Goal: Information Seeking & Learning: Learn about a topic

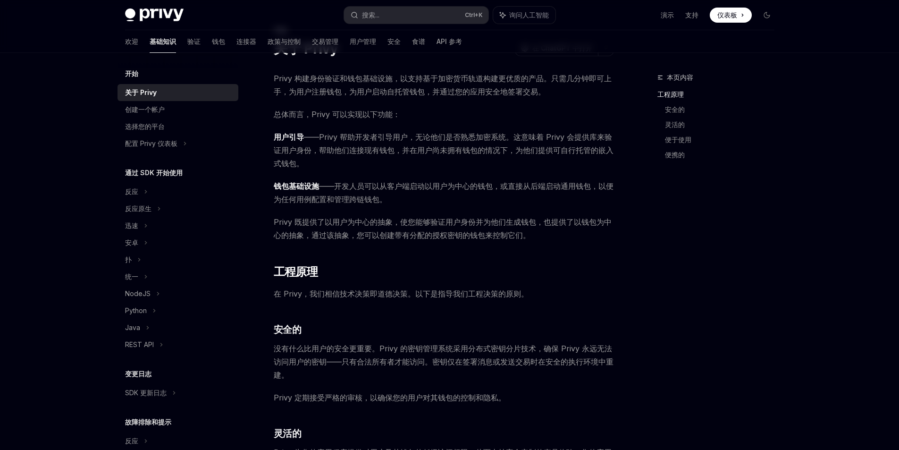
scroll to position [14, 0]
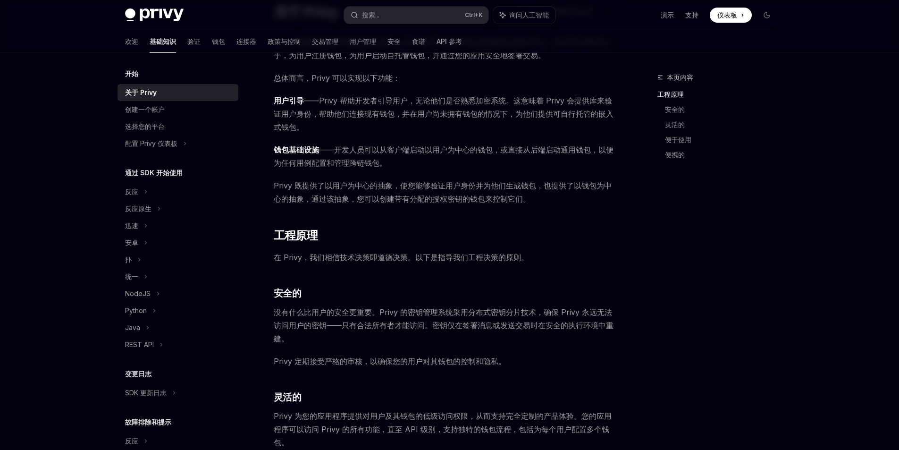
scroll to position [39, 0]
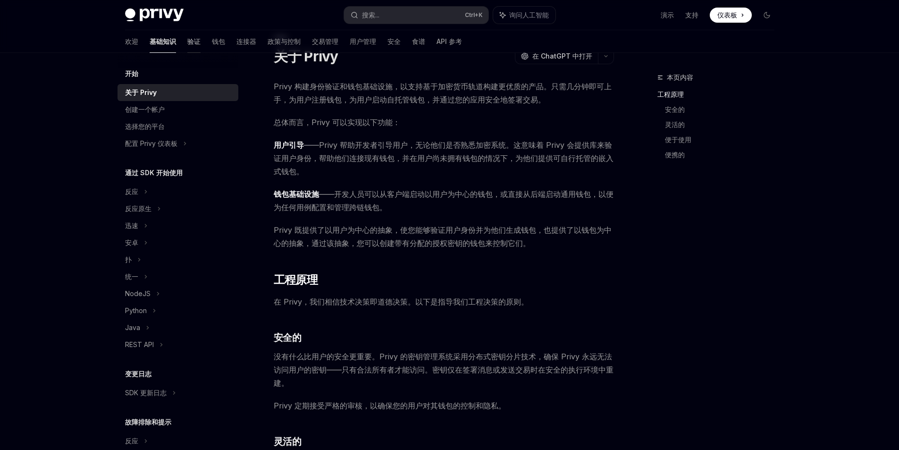
click at [187, 37] on font "验证" at bounding box center [193, 41] width 13 height 8
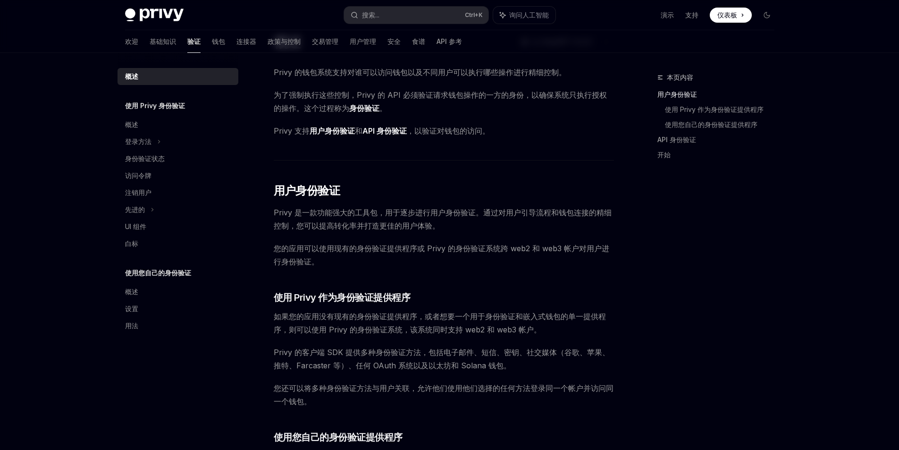
click at [212, 40] on font "钱包" at bounding box center [218, 41] width 13 height 8
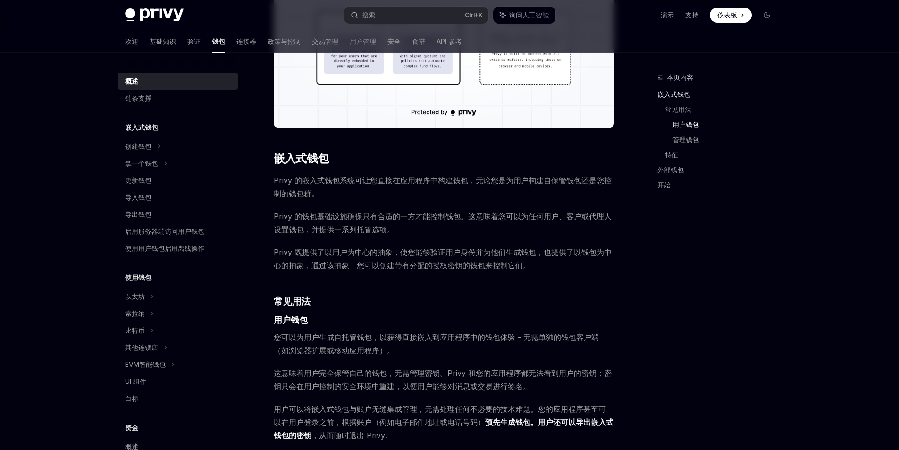
scroll to position [296, 0]
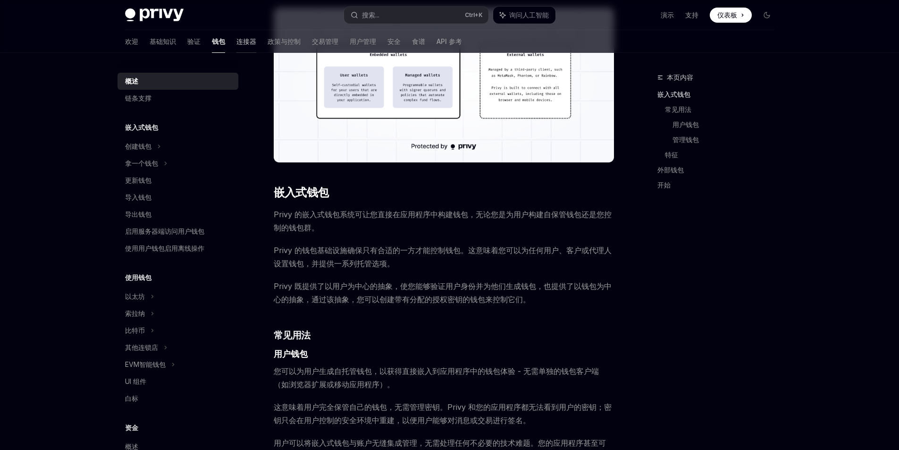
click at [236, 42] on font "连接器" at bounding box center [246, 41] width 20 height 8
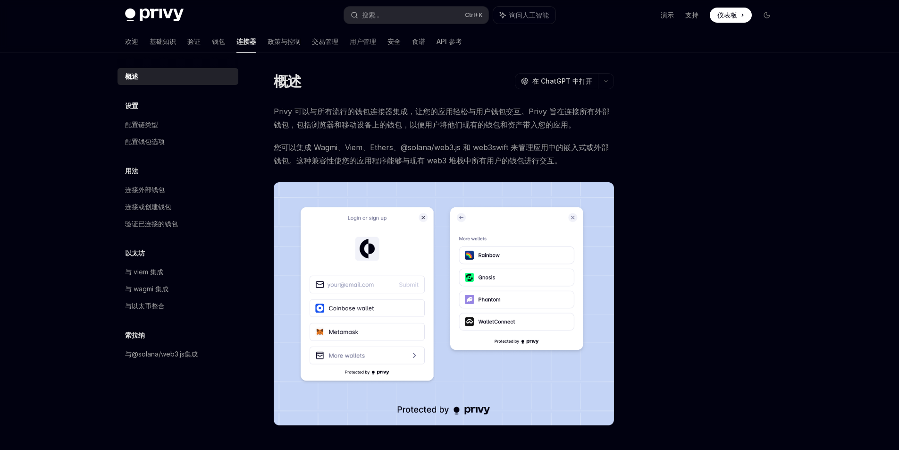
click at [284, 42] on div "欢迎 基础知识 验证 钱包 连接器 政策与控制 交易管理 用户管理 安全 食谱 API 参考" at bounding box center [293, 41] width 337 height 23
click at [314, 42] on div "欢迎 基础知识 验证 钱包 连接器 政策与控制 交易管理 用户管理 安全 食谱 API 参考" at bounding box center [293, 41] width 337 height 23
click at [714, 15] on span at bounding box center [731, 15] width 42 height 15
type textarea "*"
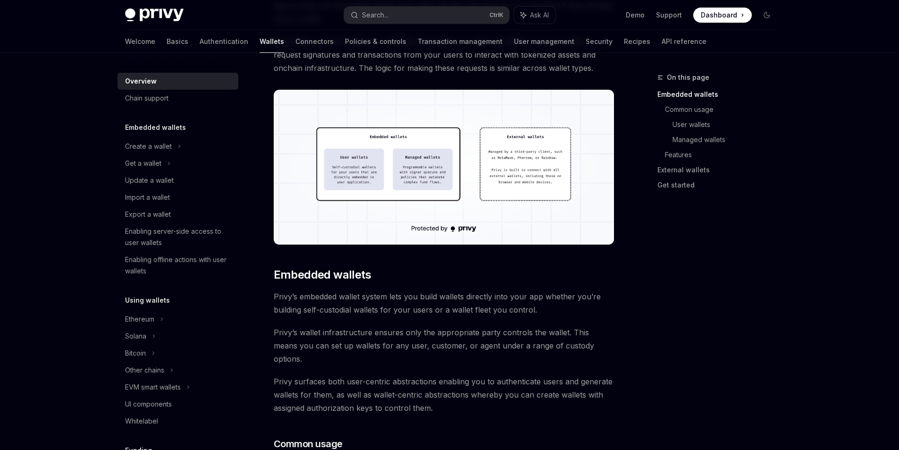
scroll to position [296, 0]
